Goal: Task Accomplishment & Management: Manage account settings

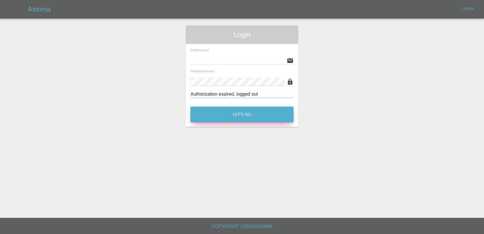
type input "[EMAIL_ADDRESS][DOMAIN_NAME]"
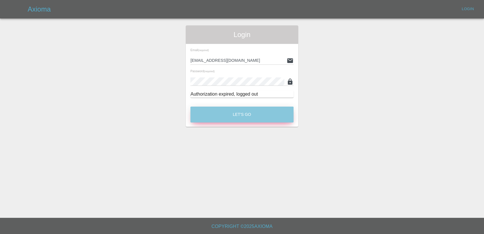
click at [214, 115] on button "Let's Go" at bounding box center [242, 114] width 103 height 16
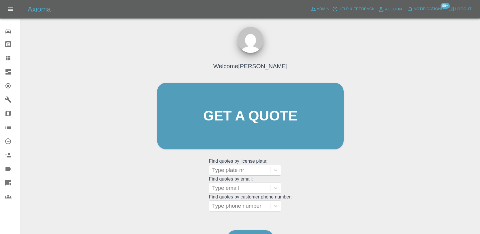
click at [422, 11] on span "Notifications" at bounding box center [429, 9] width 30 height 7
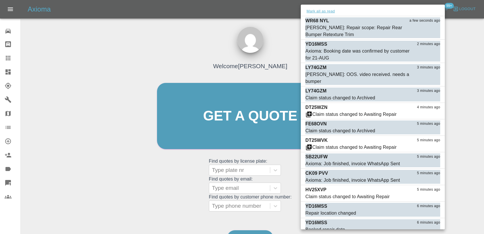
click at [321, 12] on button "Mark all as read" at bounding box center [321, 11] width 31 height 7
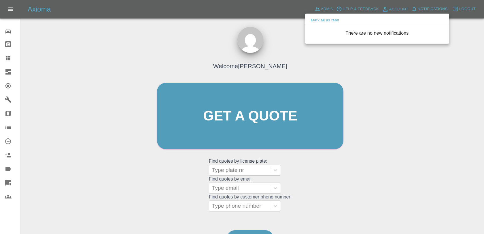
click at [312, 63] on div at bounding box center [242, 117] width 484 height 234
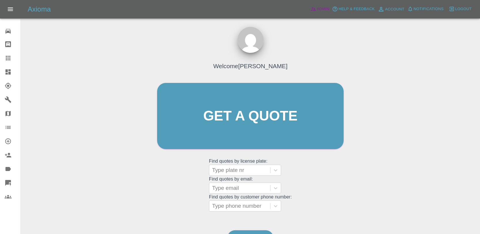
click at [320, 10] on span "Admin" at bounding box center [323, 9] width 13 height 7
